Goal: Task Accomplishment & Management: Use online tool/utility

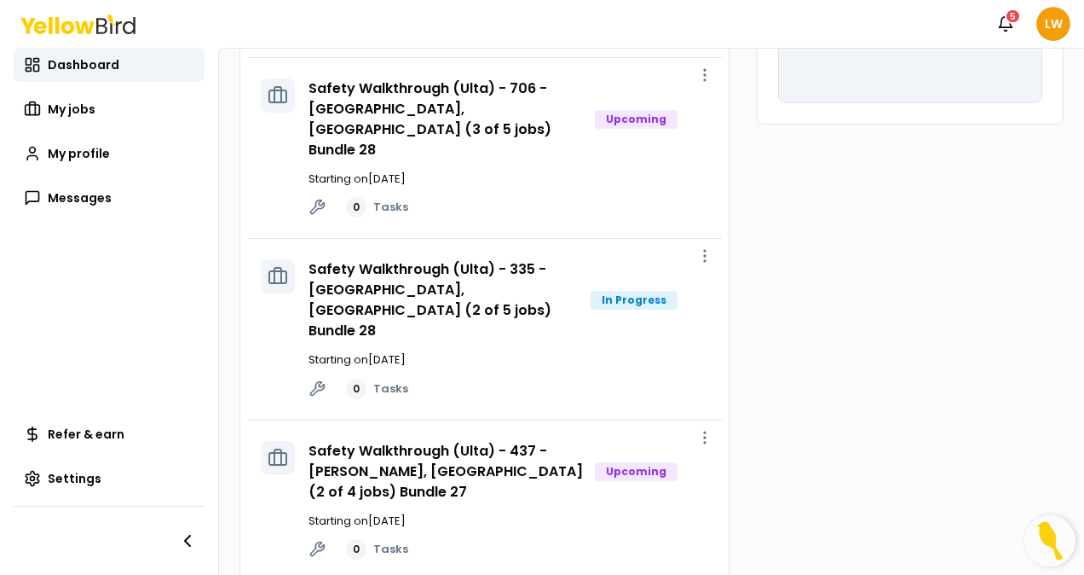
scroll to position [321, 0]
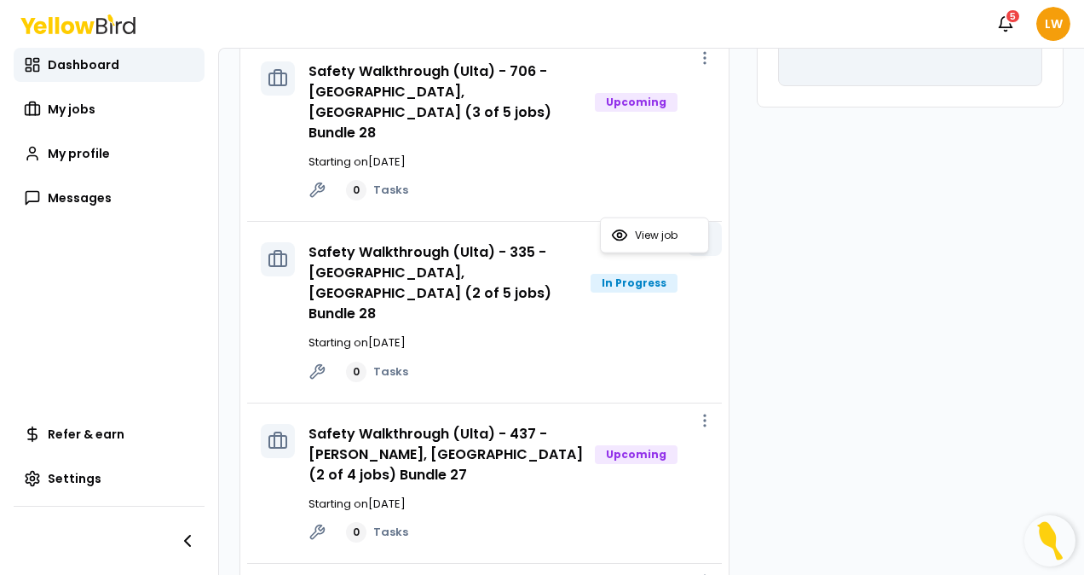
click at [704, 238] on circle "button" at bounding box center [705, 239] width 2 height 2
click at [660, 239] on span "View job" at bounding box center [656, 235] width 43 height 14
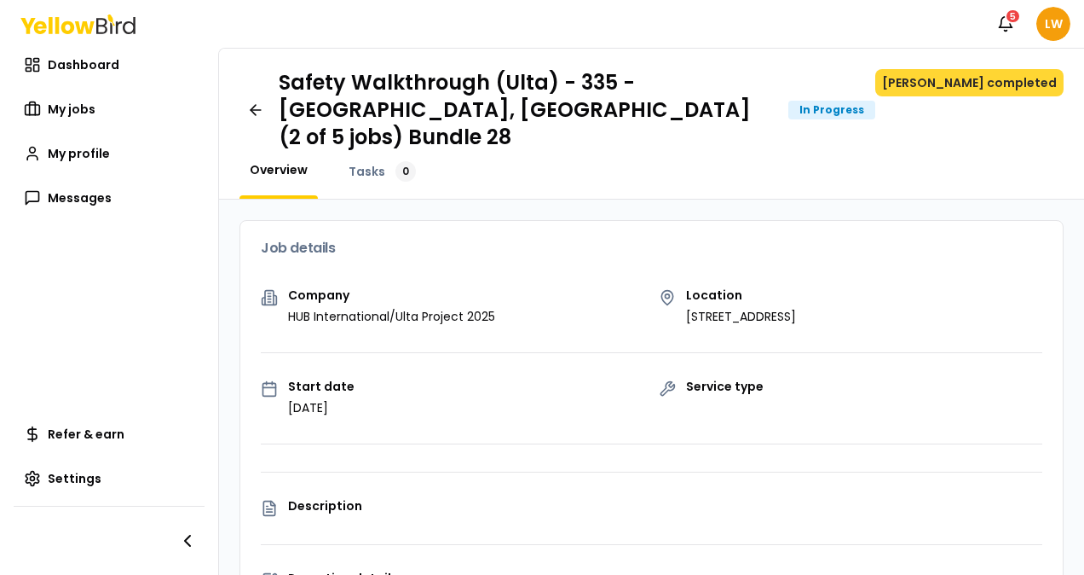
click at [994, 80] on button "[PERSON_NAME] completed" at bounding box center [970, 82] width 188 height 27
